Goal: Find specific page/section: Find specific page/section

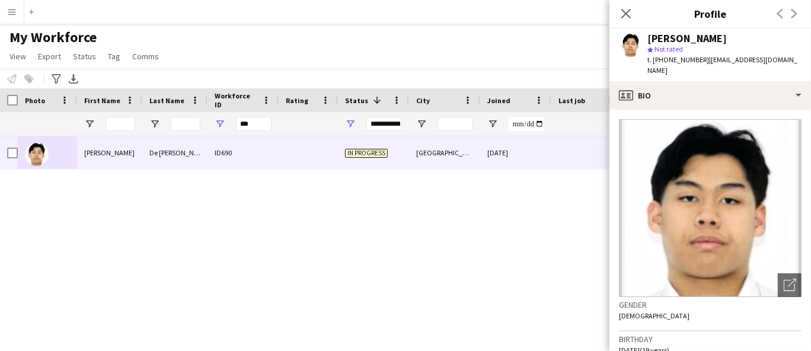
click at [510, 204] on div "[PERSON_NAME] ID690 In progress [GEOGRAPHIC_DATA] [DATE] 0 [EMAIL_ADDRESS][DOMA…" at bounding box center [387, 228] width 775 height 184
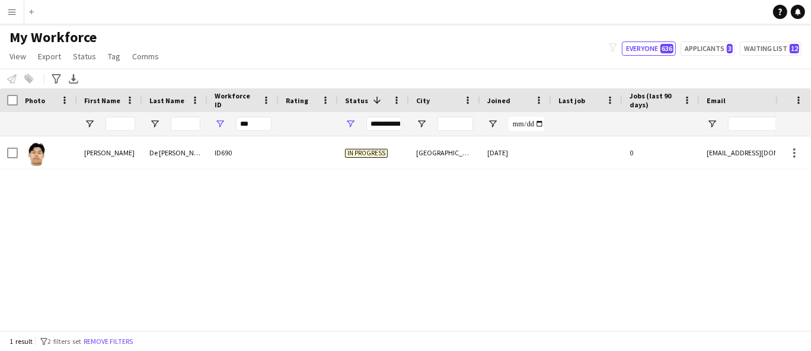
click at [382, 126] on div "**********" at bounding box center [384, 124] width 36 height 14
click at [257, 123] on input "***" at bounding box center [254, 124] width 36 height 14
